Goal: Task Accomplishment & Management: Manage account settings

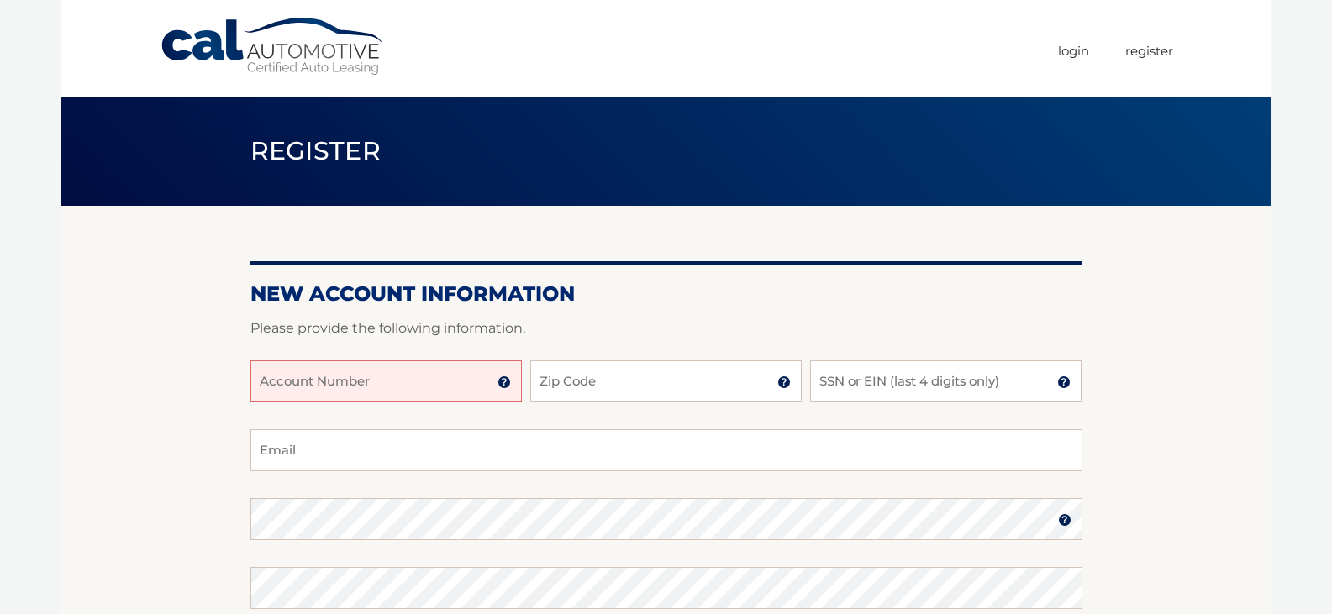
scroll to position [168, 0]
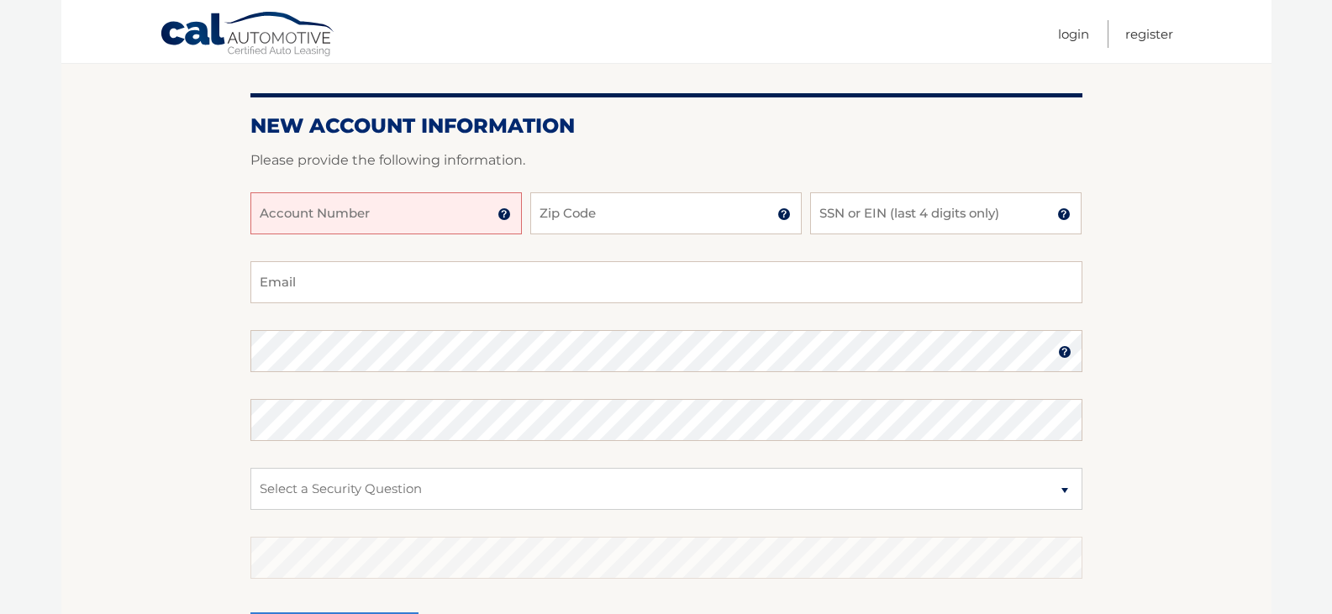
click at [393, 219] on input "Account Number" at bounding box center [385, 213] width 271 height 42
type input "44455992634"
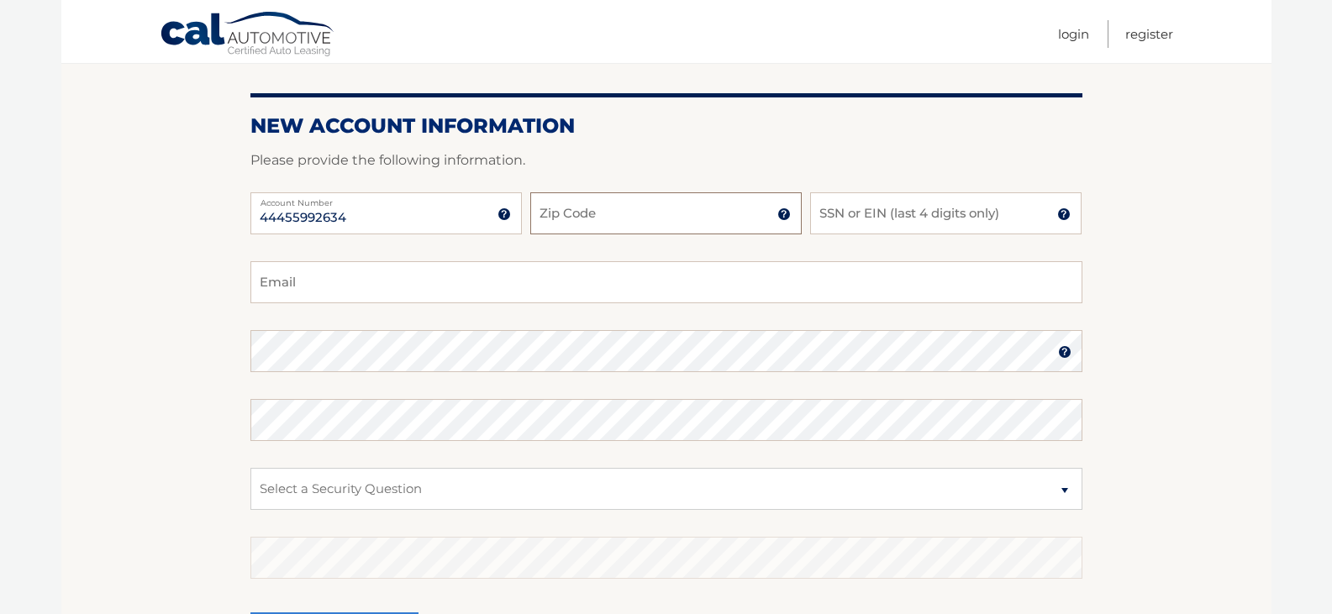
click at [669, 219] on input "Zip Code" at bounding box center [665, 213] width 271 height 42
type input "07022"
type input "runkel2009@hotmail.com"
click at [998, 217] on input "SSN or EIN (last 4 digits only)" at bounding box center [945, 213] width 271 height 42
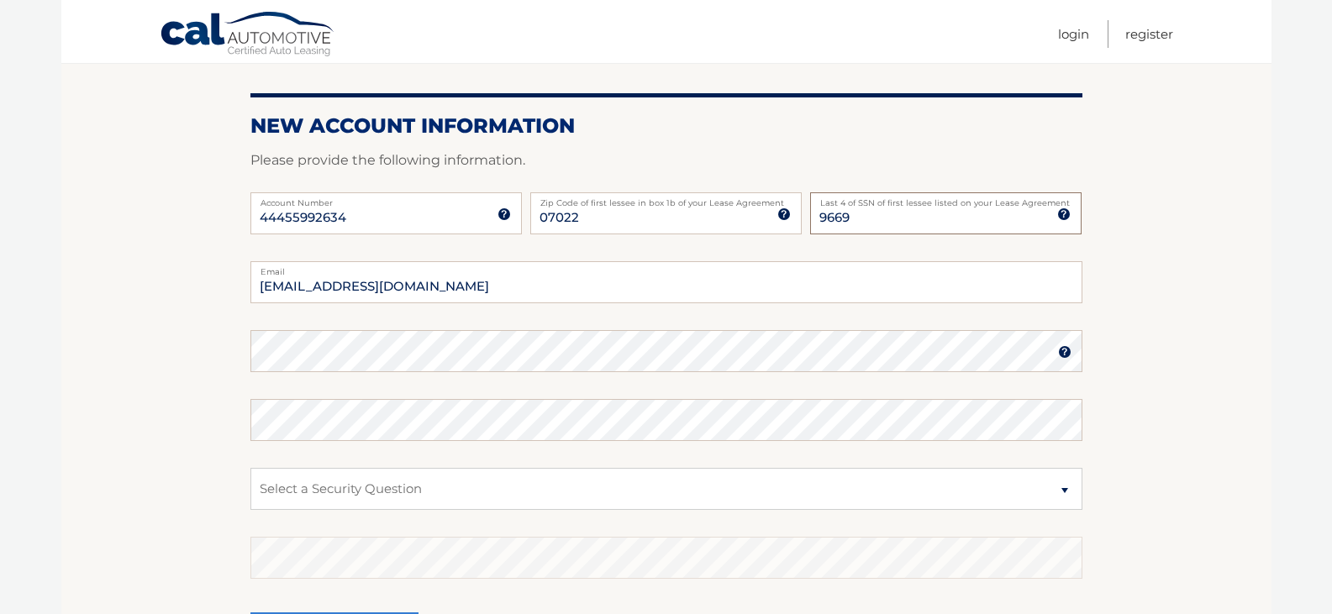
scroll to position [252, 0]
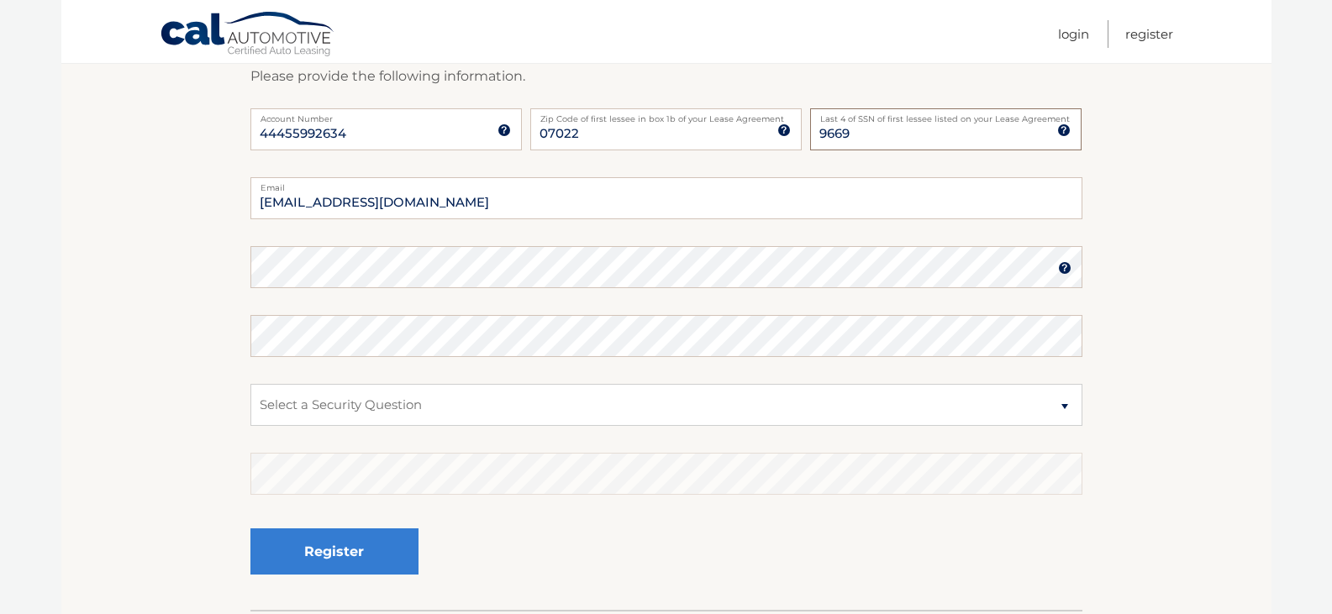
type input "9669"
click at [1059, 409] on select "Select a Security Question What was the name of your elementary school? What is…" at bounding box center [666, 405] width 832 height 42
select select "2"
click at [250, 384] on select "Select a Security Question What was the name of your elementary school? What is…" at bounding box center [666, 405] width 832 height 42
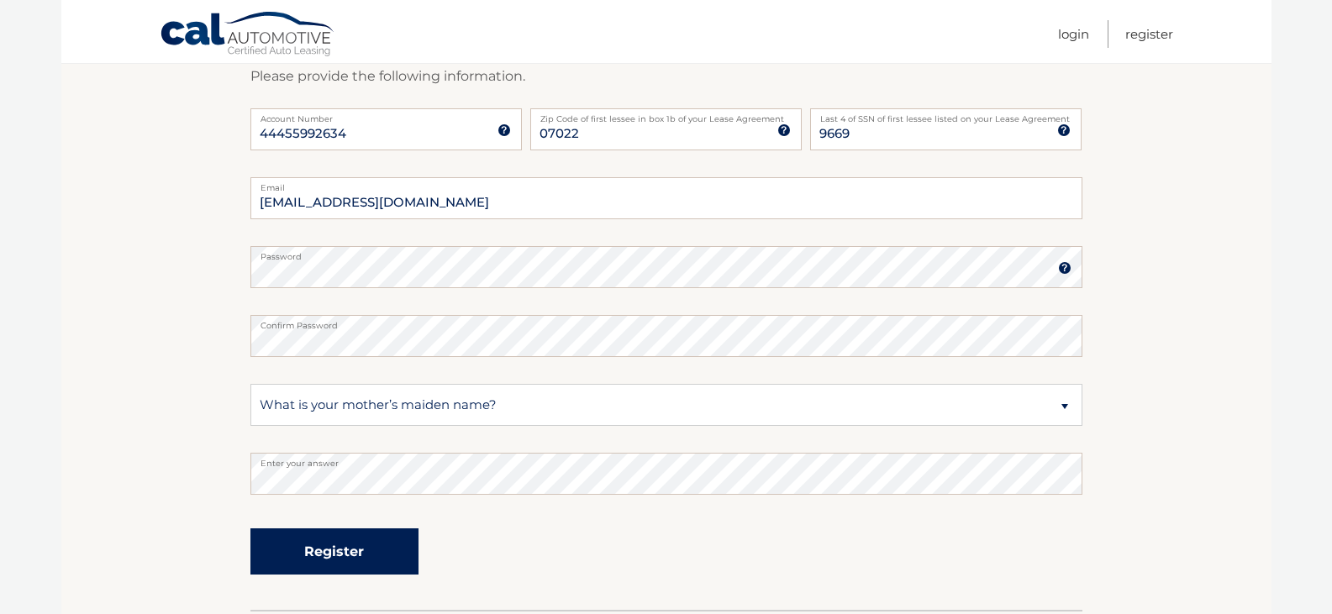
click at [362, 546] on button "Register" at bounding box center [334, 551] width 168 height 46
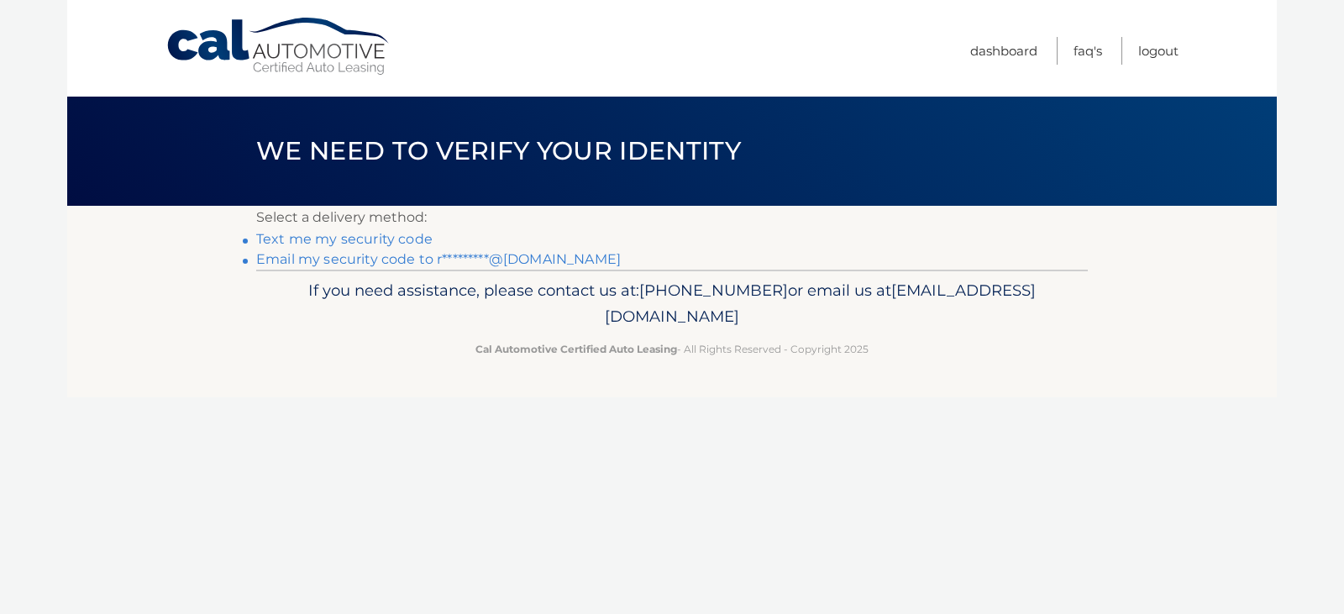
click at [369, 239] on link "Text me my security code" at bounding box center [344, 239] width 176 height 16
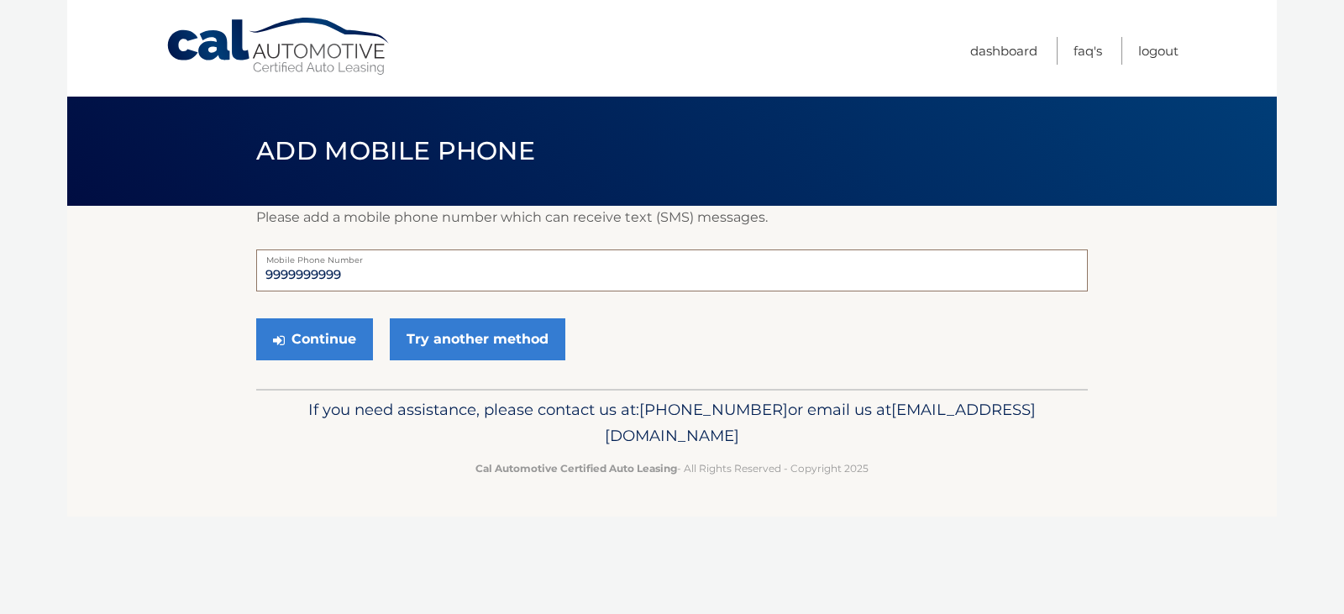
drag, startPoint x: 365, startPoint y: 275, endPoint x: 172, endPoint y: 282, distance: 192.6
click at [172, 282] on section "Please add a mobile phone number which can receive text (SMS) messages. 9999999…" at bounding box center [672, 297] width 1210 height 183
type input "7327251050"
click at [318, 335] on button "Continue" at bounding box center [314, 339] width 117 height 42
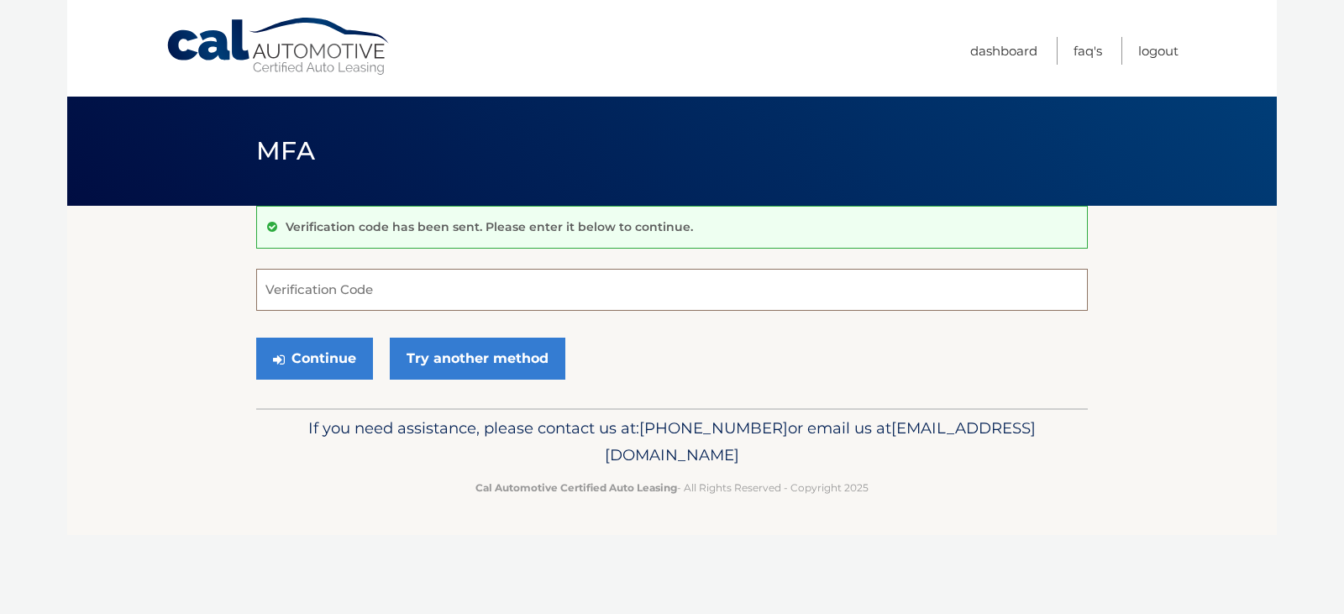
drag, startPoint x: 432, startPoint y: 275, endPoint x: 429, endPoint y: 288, distance: 13.7
click at [431, 275] on input "Verification Code" at bounding box center [672, 290] width 832 height 42
type input "570622"
click at [334, 358] on button "Continue" at bounding box center [314, 359] width 117 height 42
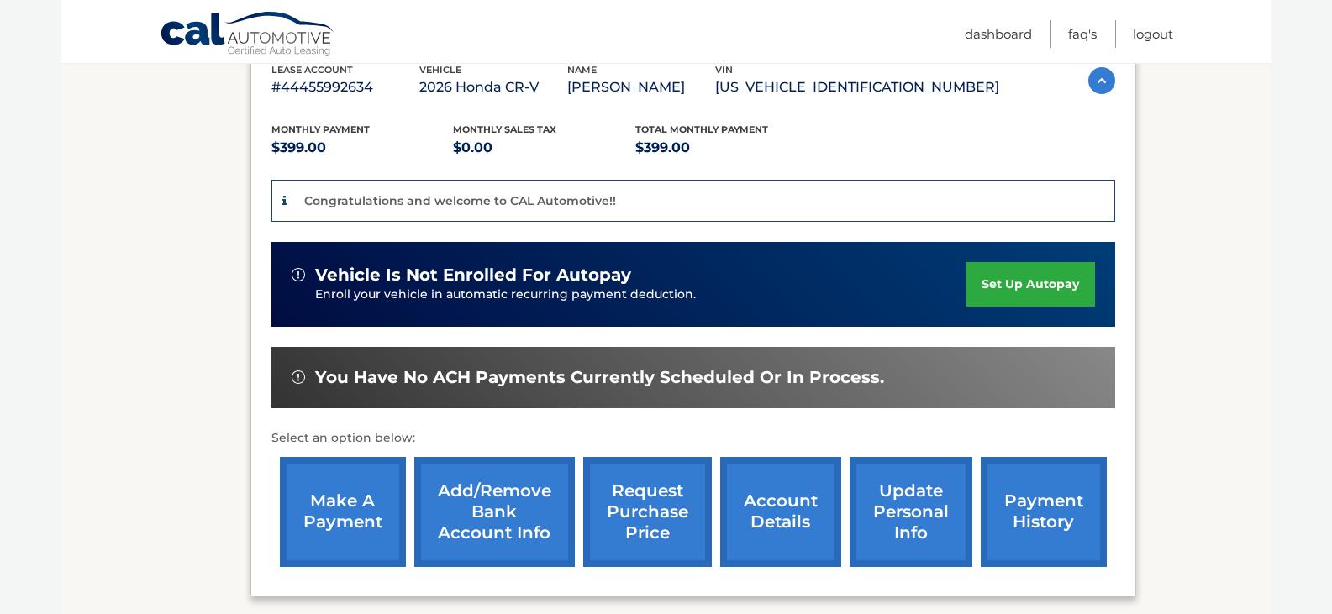
scroll to position [336, 0]
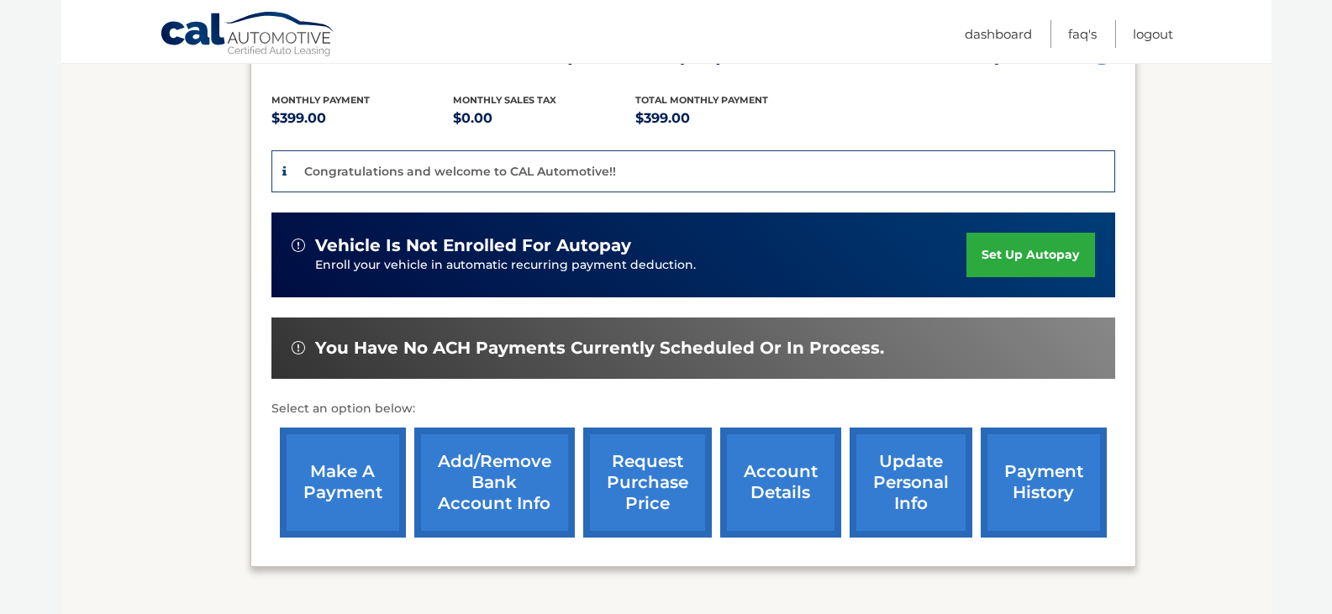
click at [1029, 257] on link "set up autopay" at bounding box center [1030, 255] width 128 height 45
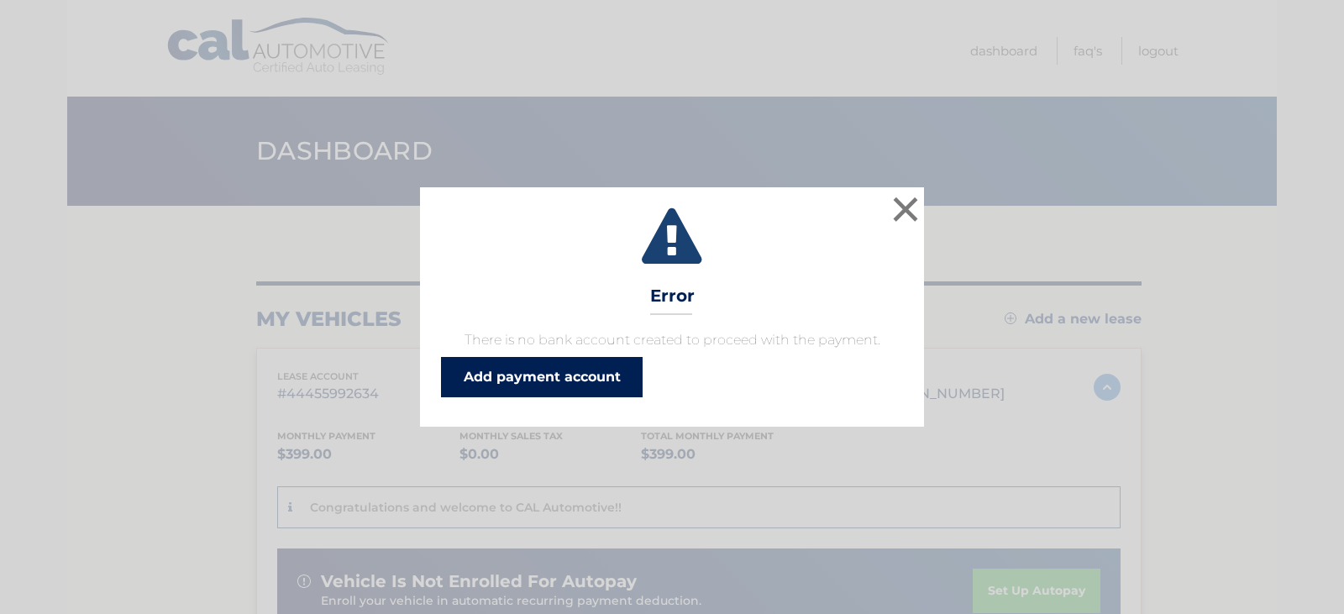
click at [565, 381] on link "Add payment account" at bounding box center [542, 377] width 202 height 40
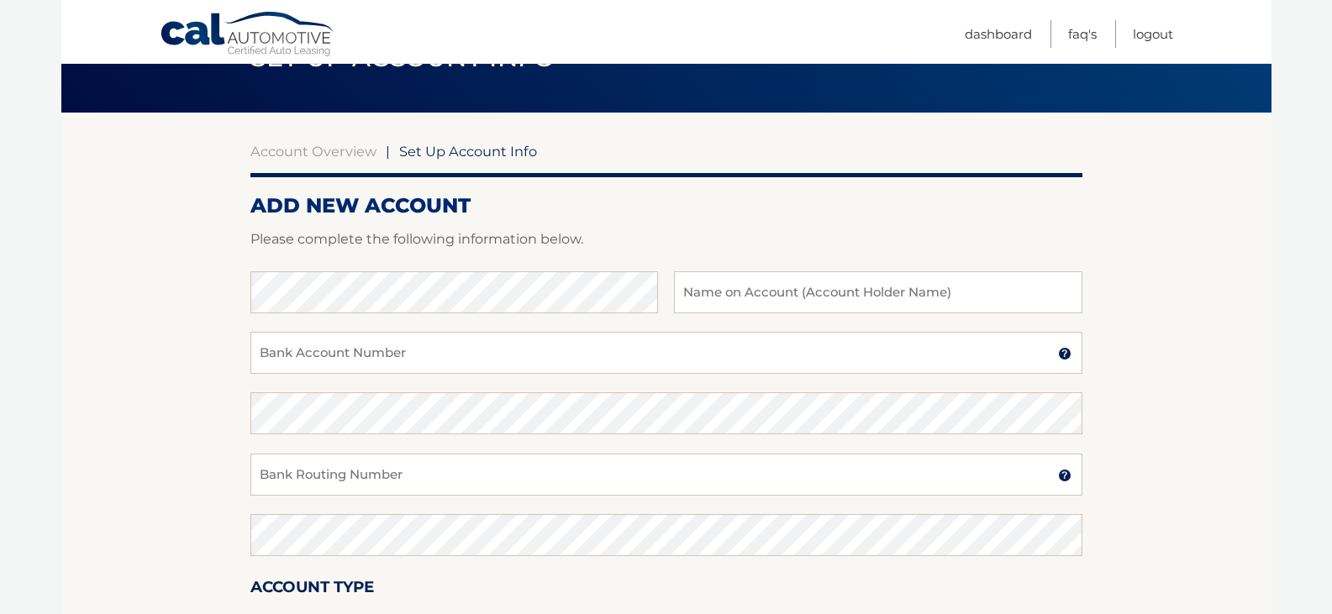
scroll to position [84, 0]
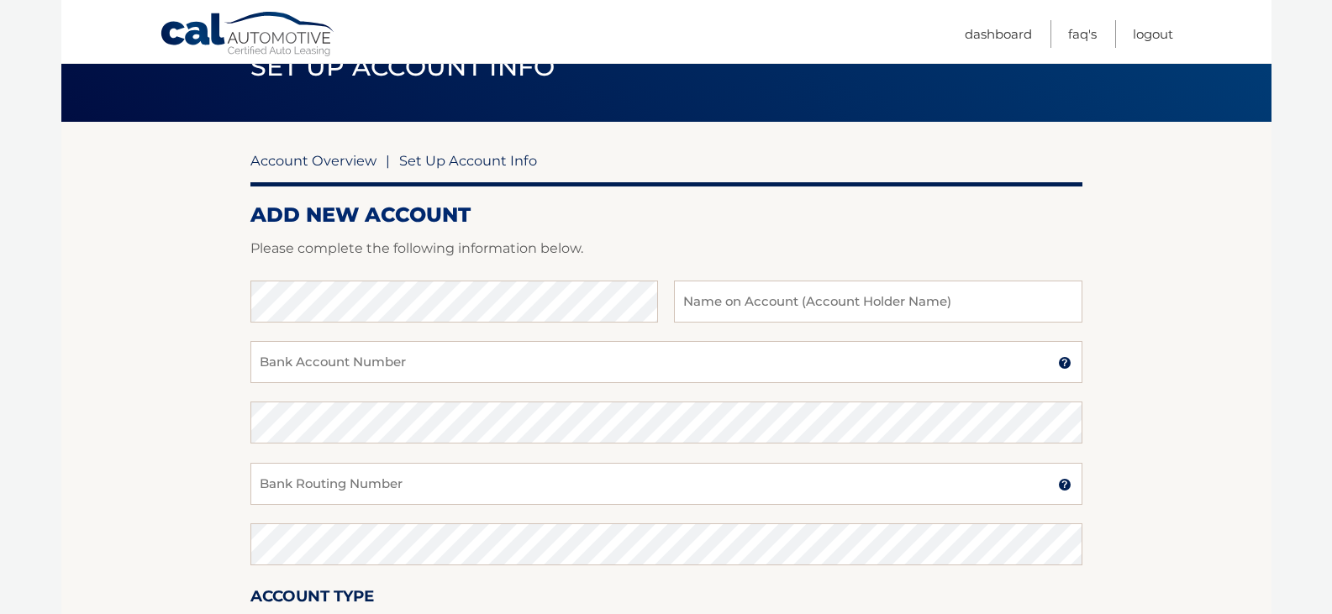
click at [355, 158] on link "Account Overview" at bounding box center [313, 160] width 126 height 17
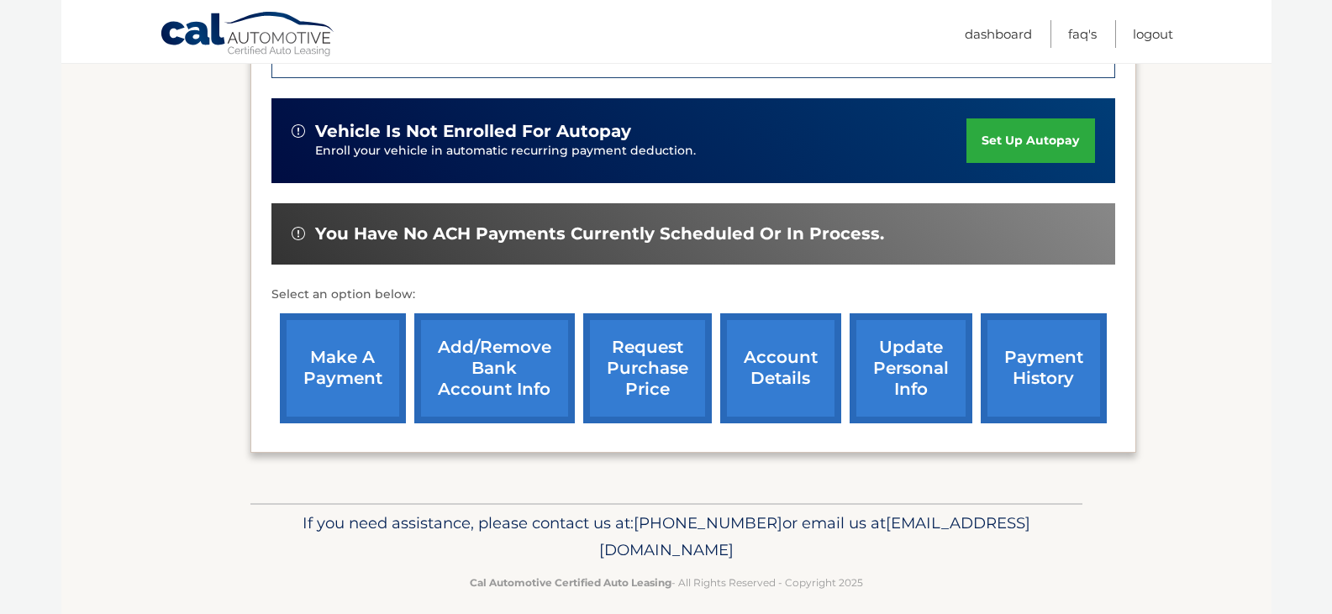
scroll to position [467, 0]
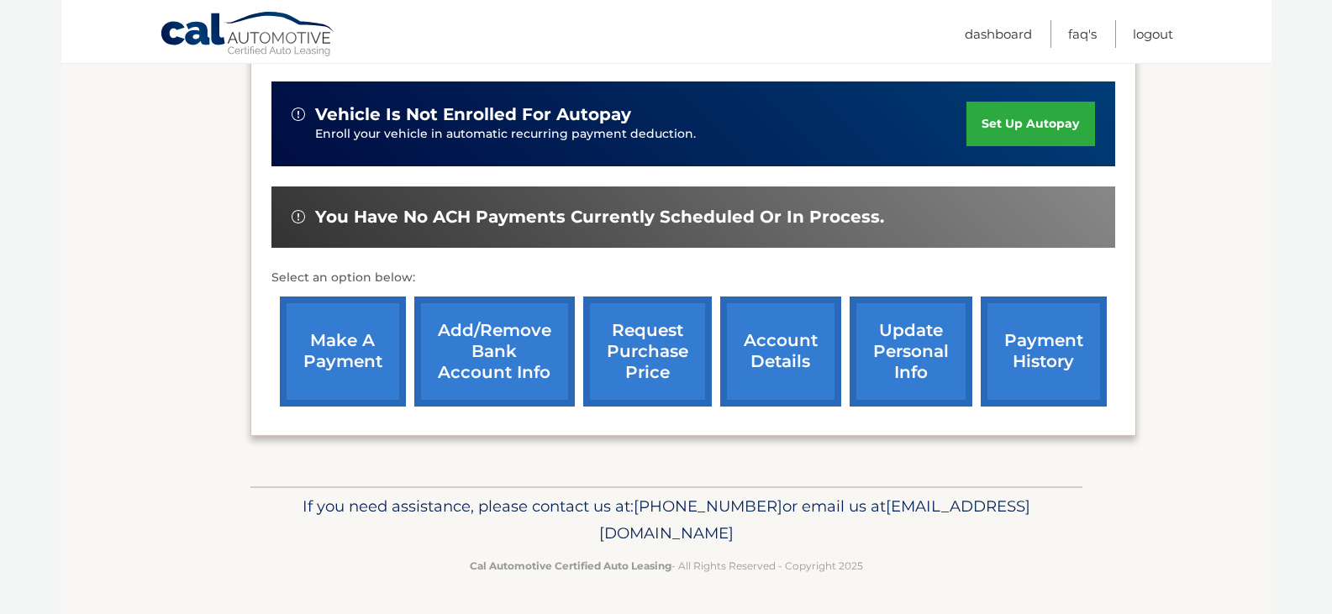
click at [772, 335] on link "account details" at bounding box center [780, 352] width 121 height 110
click at [1027, 129] on link "set up autopay" at bounding box center [1030, 124] width 128 height 45
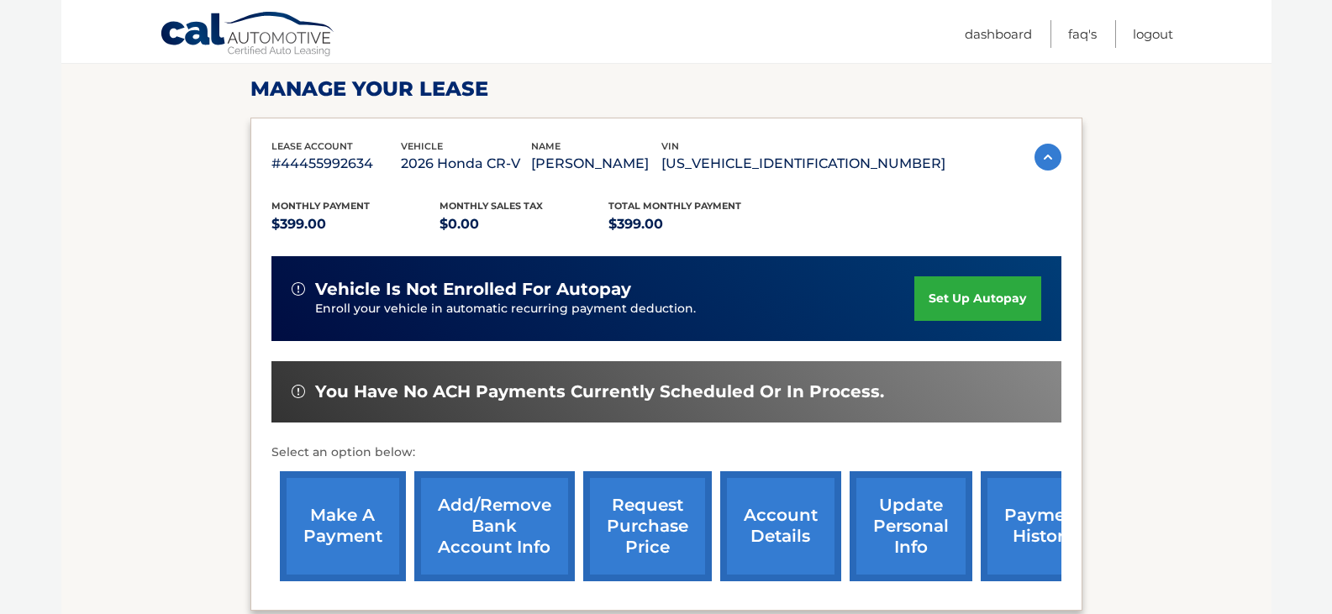
scroll to position [588, 0]
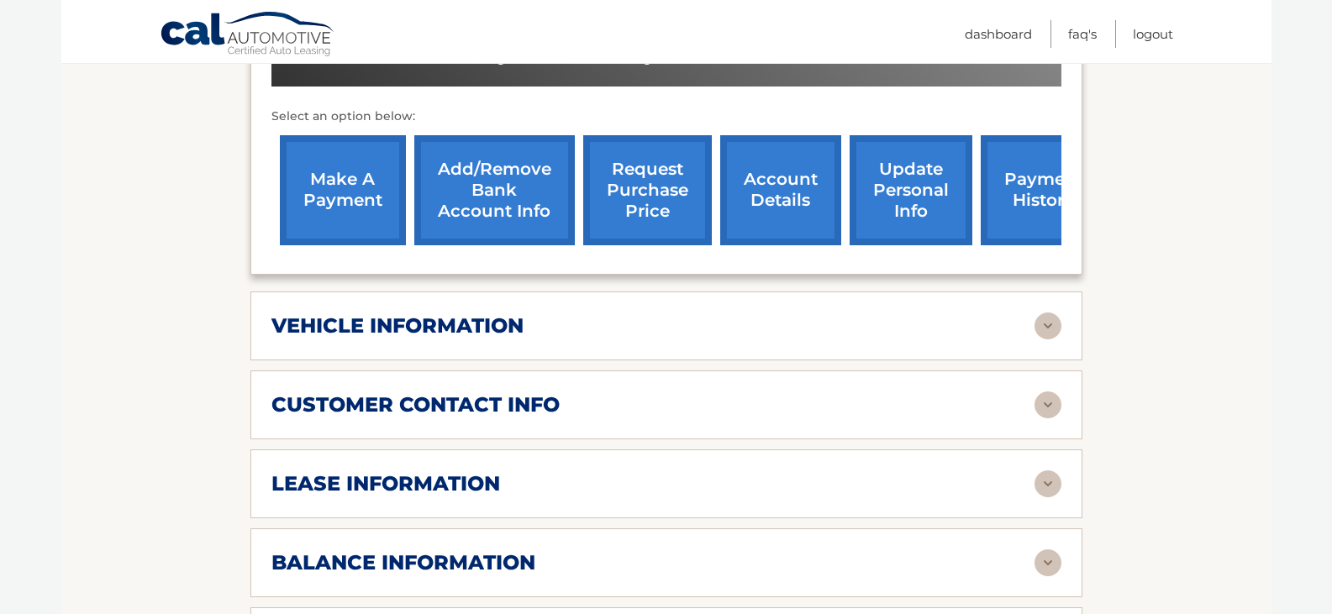
click at [1054, 333] on img at bounding box center [1047, 326] width 27 height 27
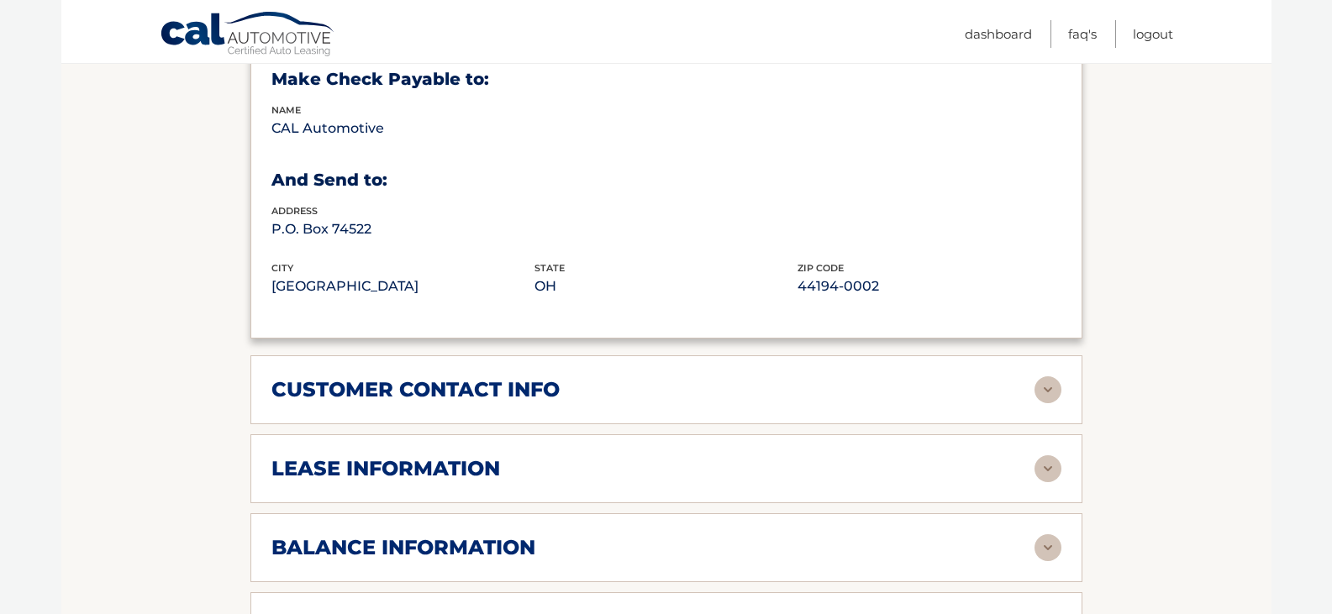
scroll to position [1176, 0]
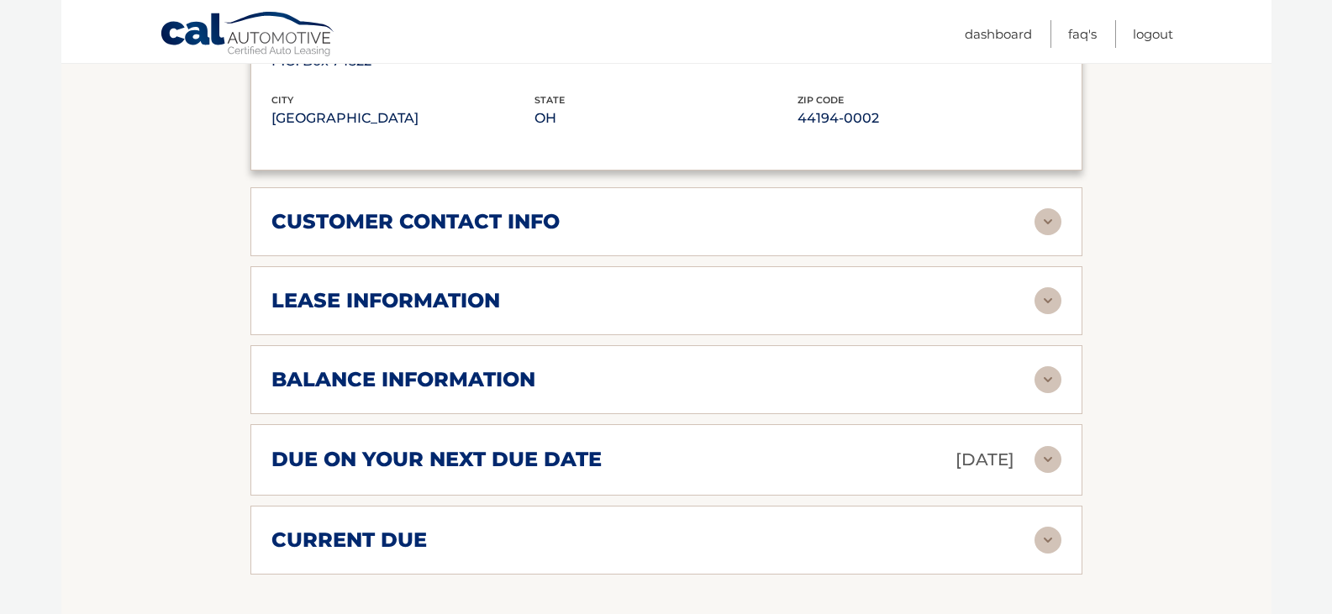
click at [1044, 305] on img at bounding box center [1047, 300] width 27 height 27
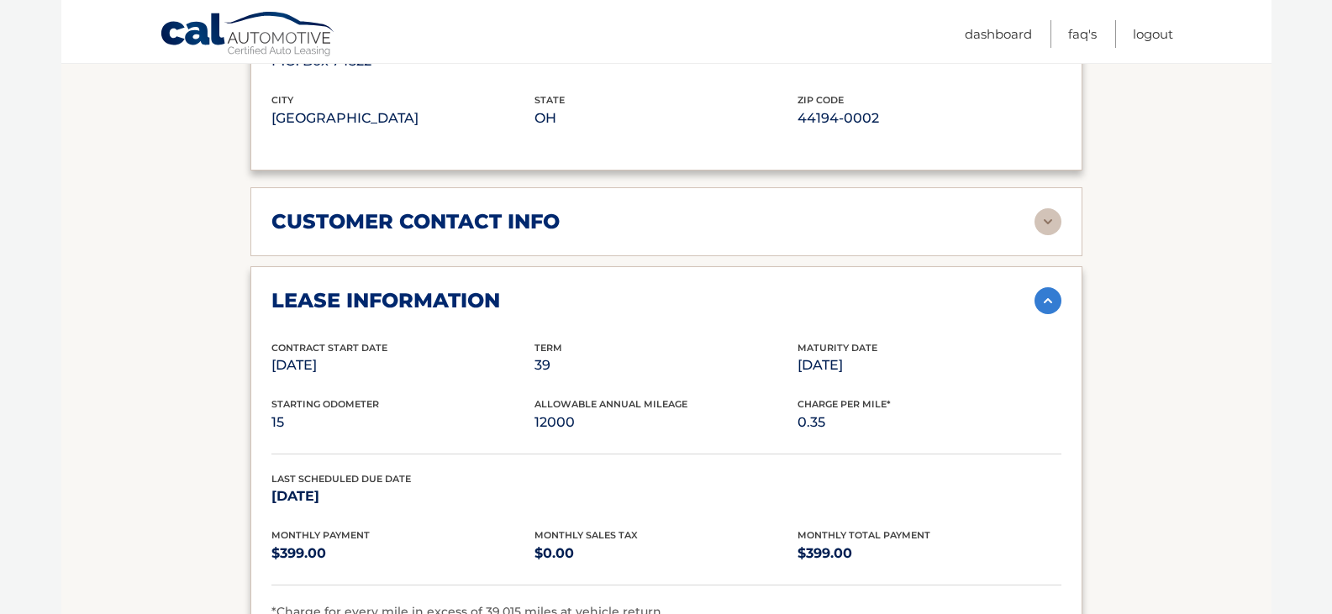
scroll to position [1260, 0]
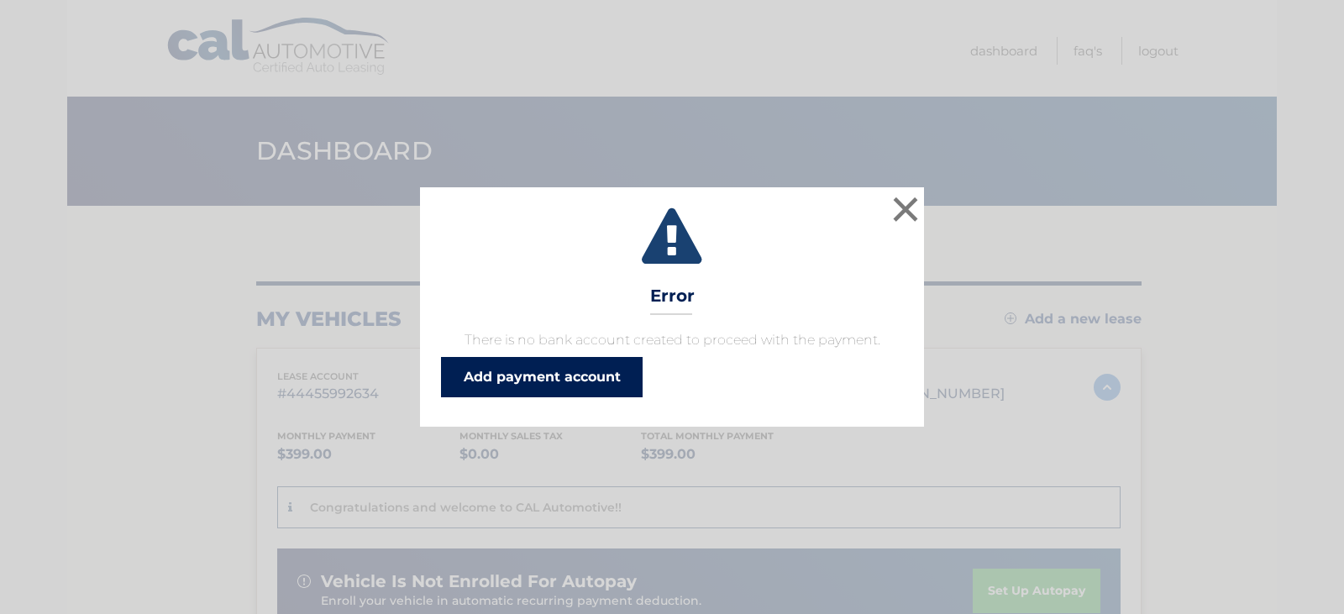
click at [579, 371] on link "Add payment account" at bounding box center [542, 377] width 202 height 40
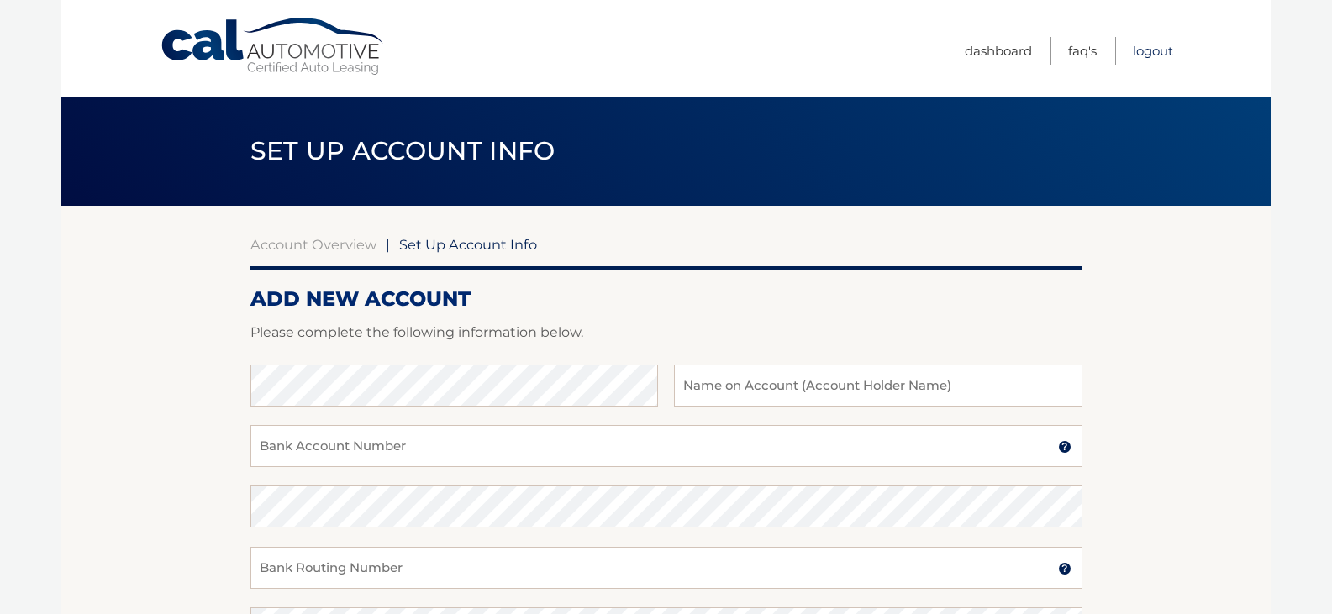
click at [1157, 50] on link "Logout" at bounding box center [1153, 51] width 40 height 28
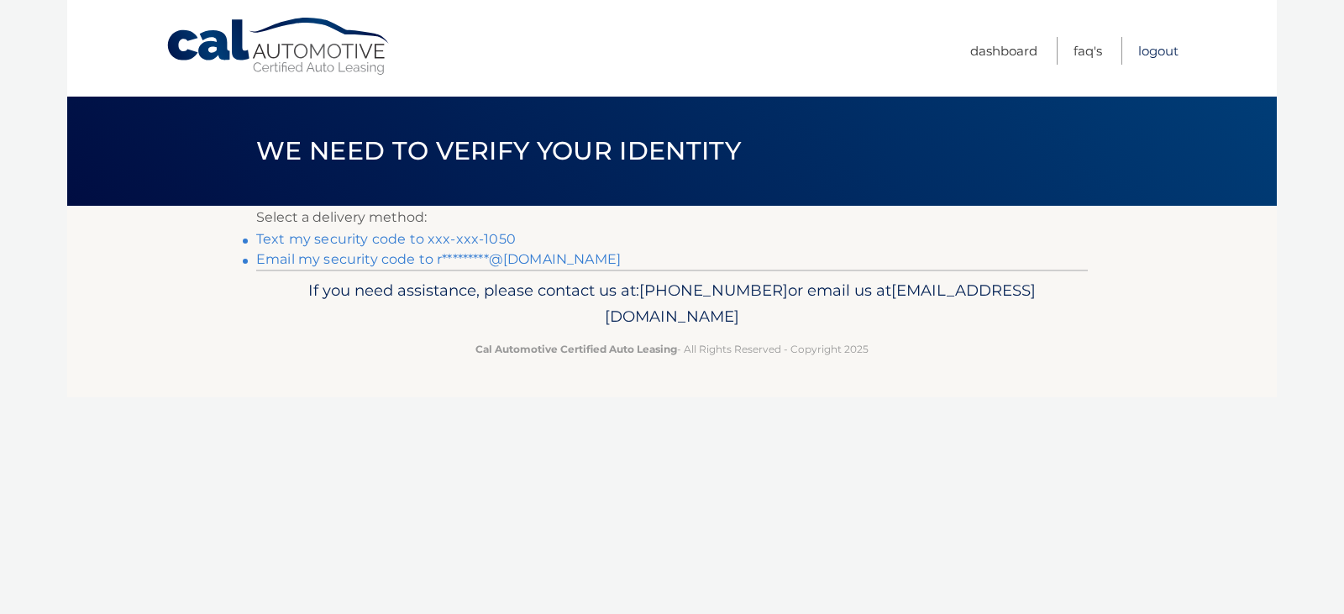
click at [1170, 50] on link "Logout" at bounding box center [1158, 51] width 40 height 28
